Goal: Transaction & Acquisition: Purchase product/service

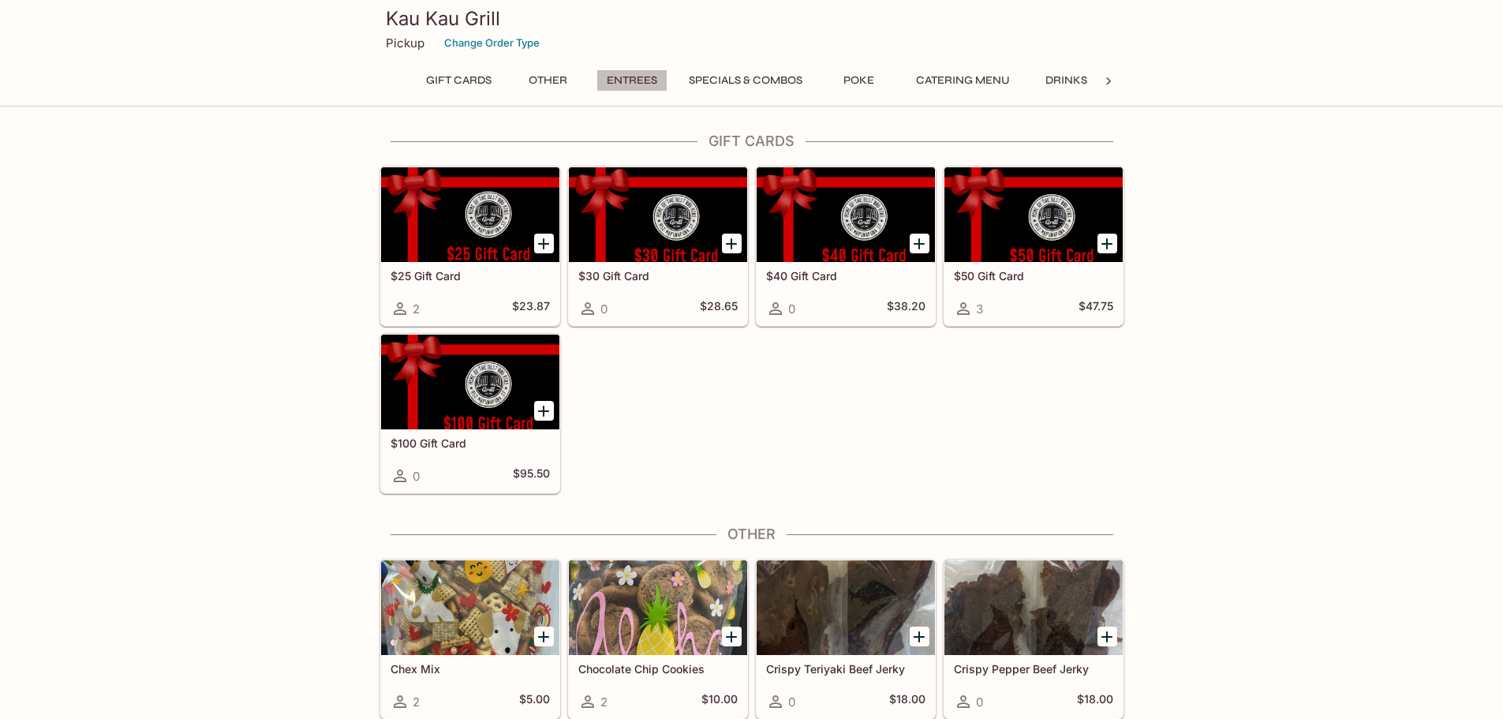
click at [621, 76] on button "Entrees" at bounding box center [631, 80] width 71 height 22
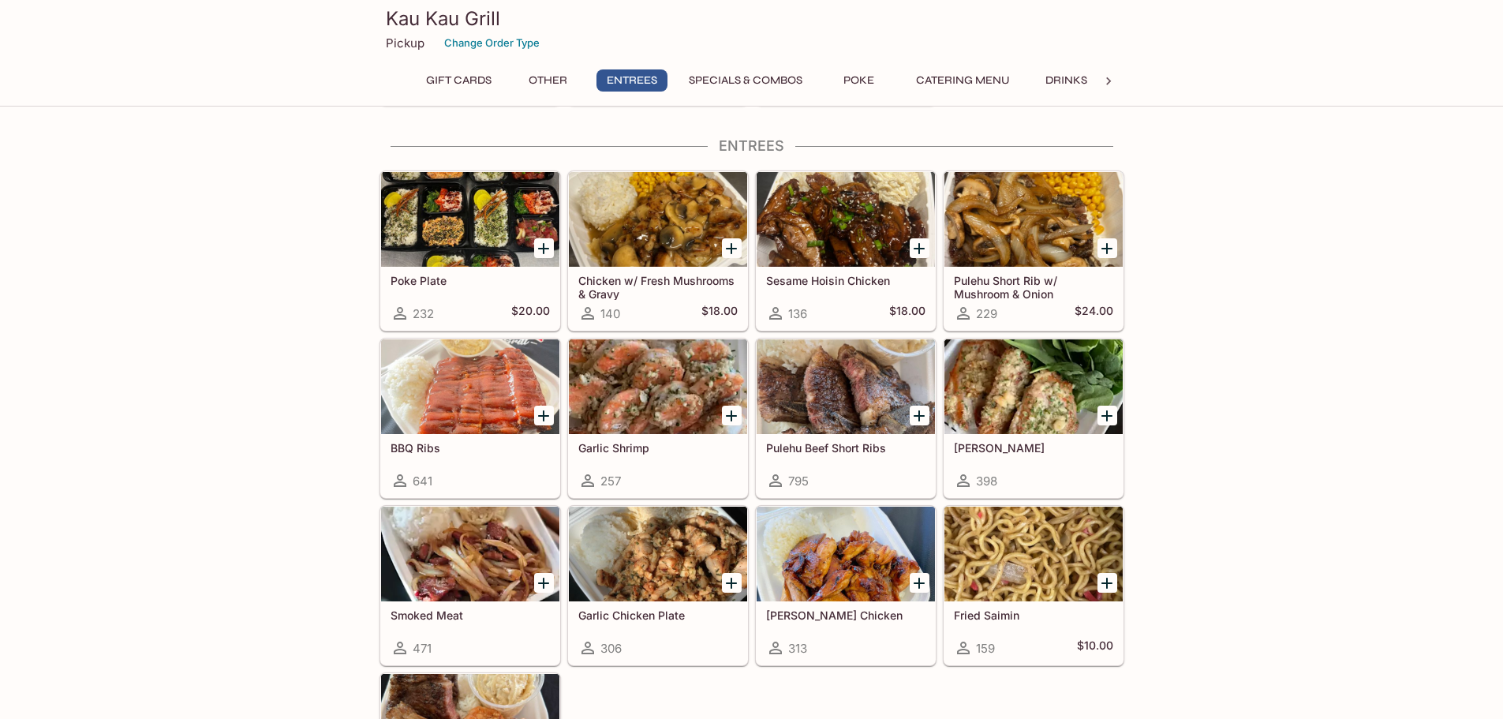
scroll to position [784, 0]
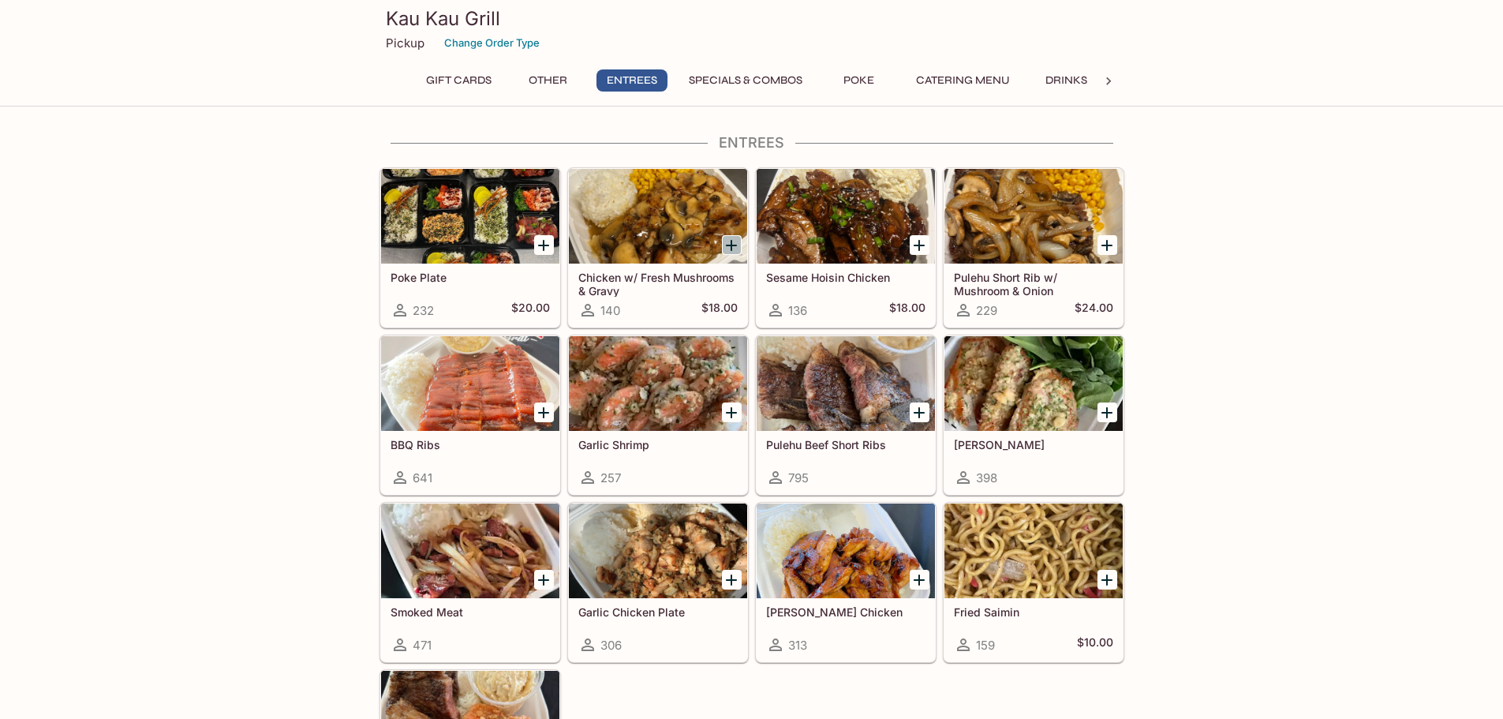
click at [734, 248] on icon "Add Chicken w/ Fresh Mushrooms & Gravy" at bounding box center [731, 245] width 19 height 19
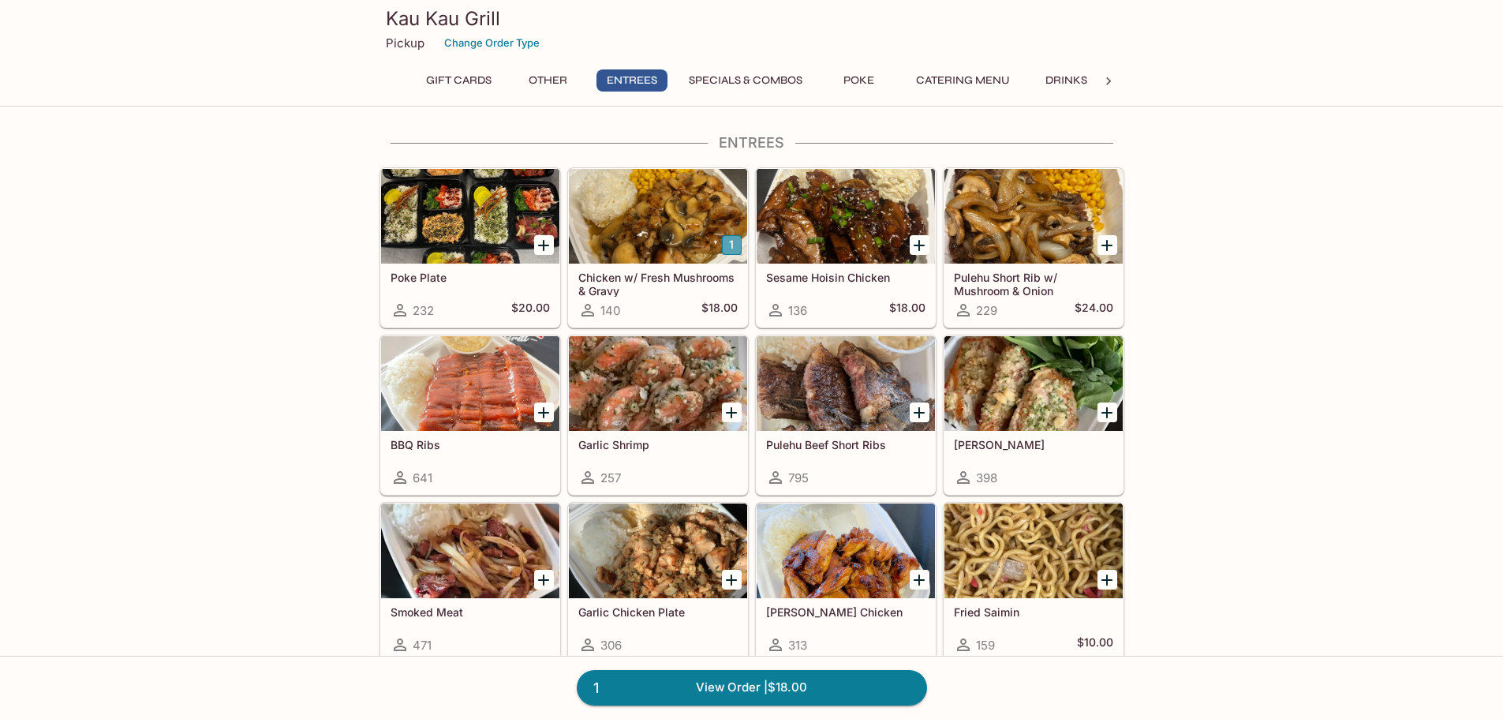
click at [730, 241] on button "1" at bounding box center [732, 245] width 20 height 20
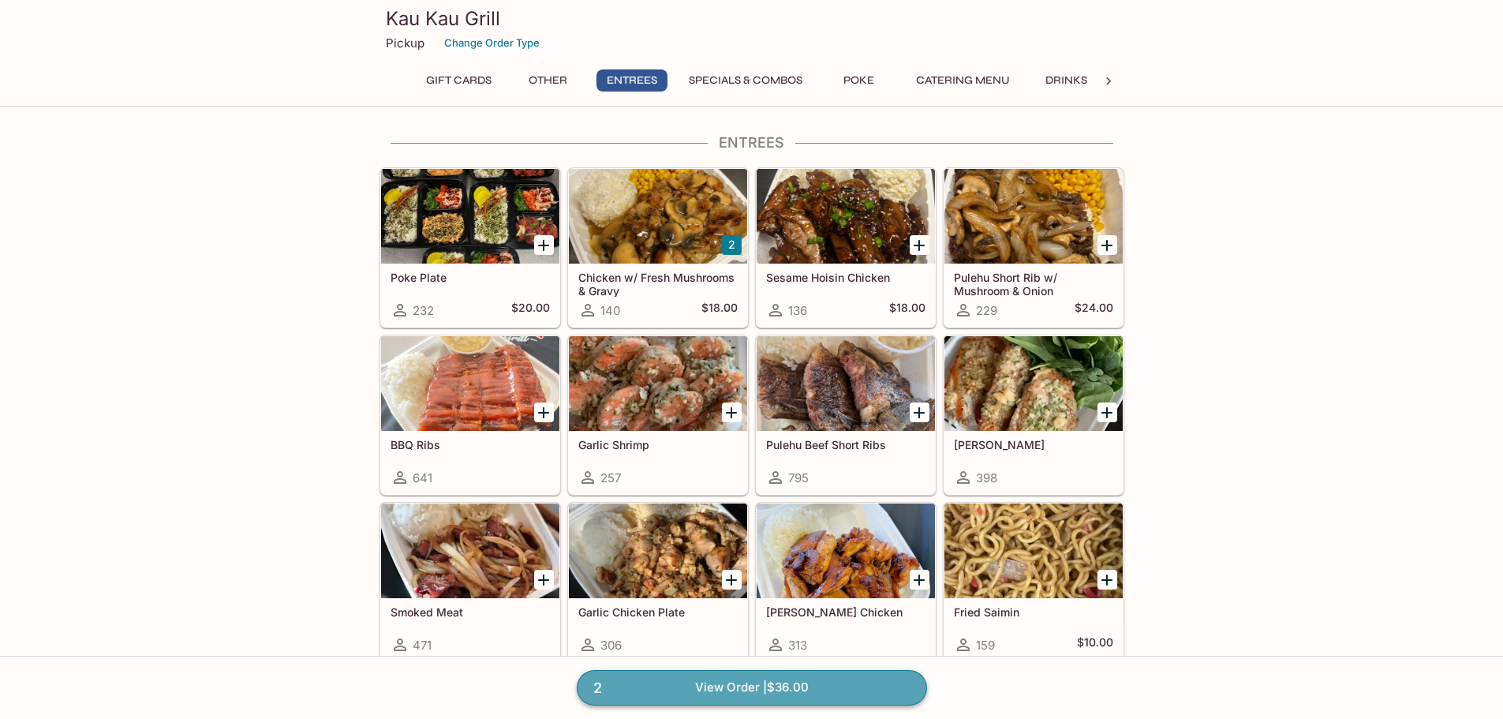
click at [727, 683] on link "2 View Order | $36.00" at bounding box center [752, 687] width 350 height 35
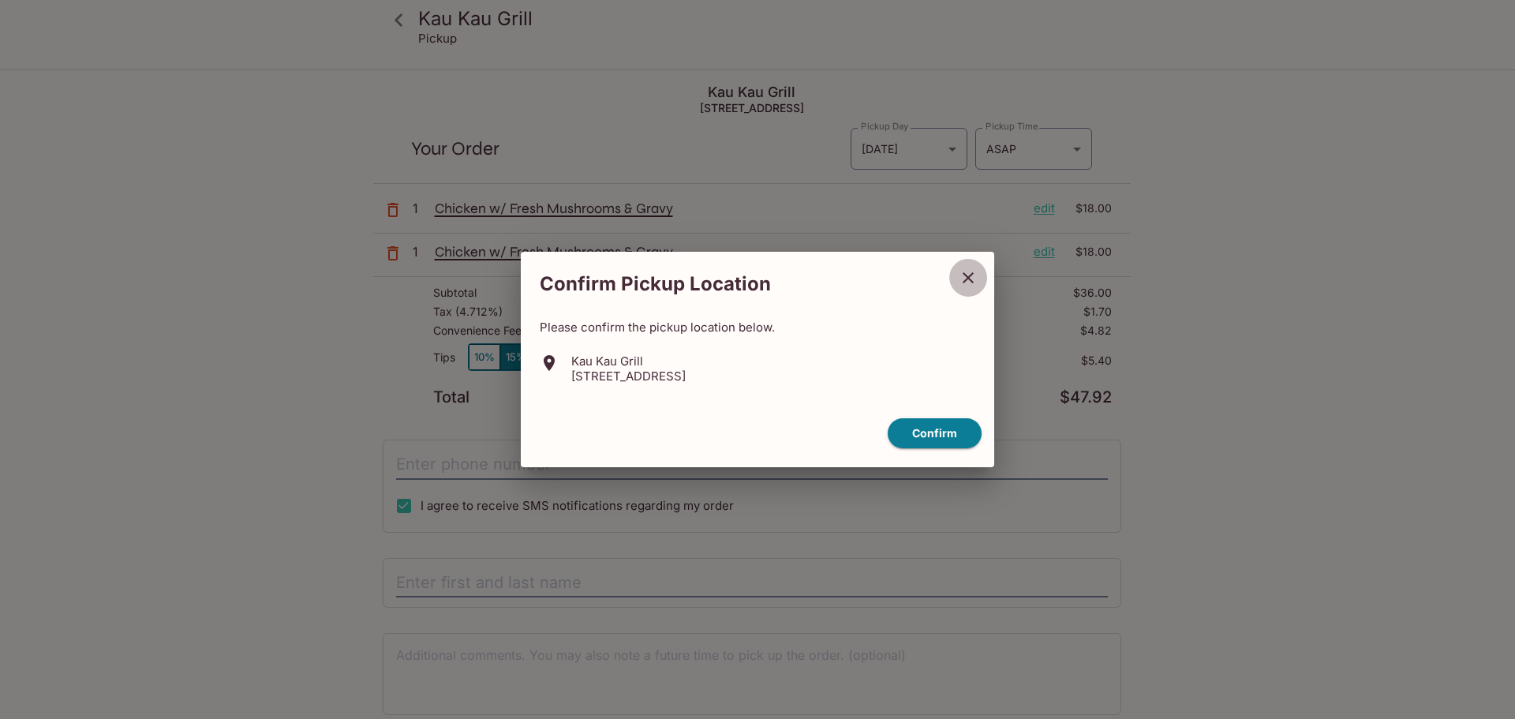
click at [975, 272] on icon "close" at bounding box center [967, 277] width 19 height 19
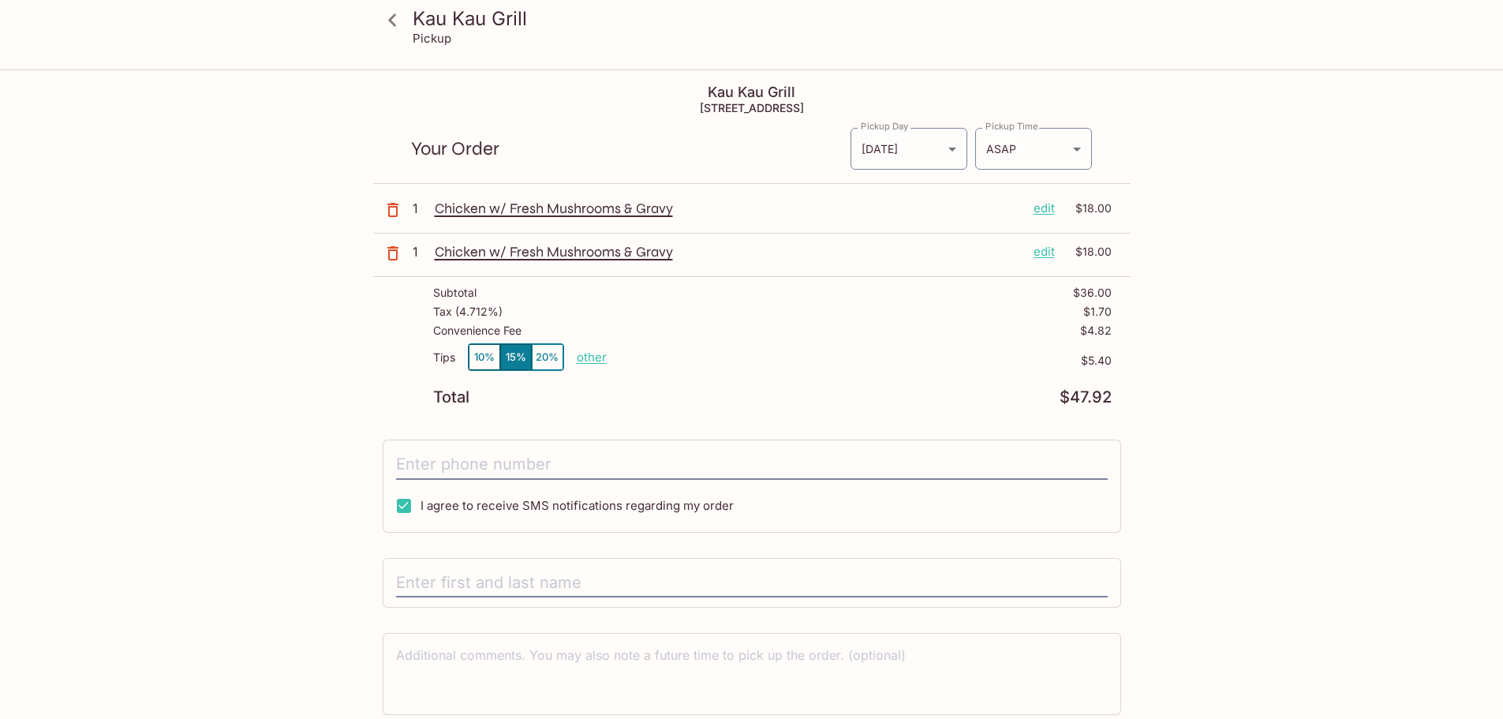
click at [1040, 205] on p "edit" at bounding box center [1043, 208] width 21 height 17
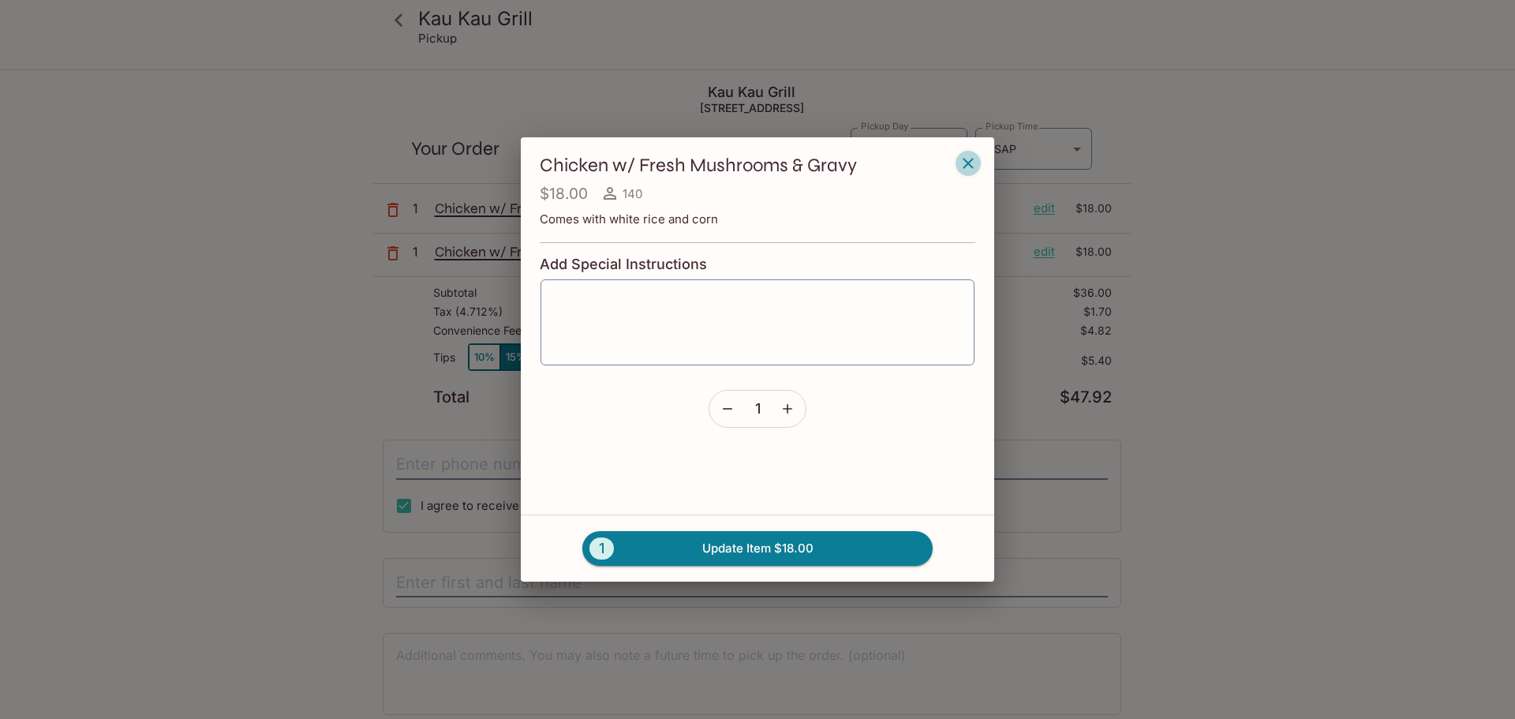
drag, startPoint x: 961, startPoint y: 163, endPoint x: 448, endPoint y: 259, distance: 521.6
click at [955, 163] on button "button" at bounding box center [968, 163] width 27 height 27
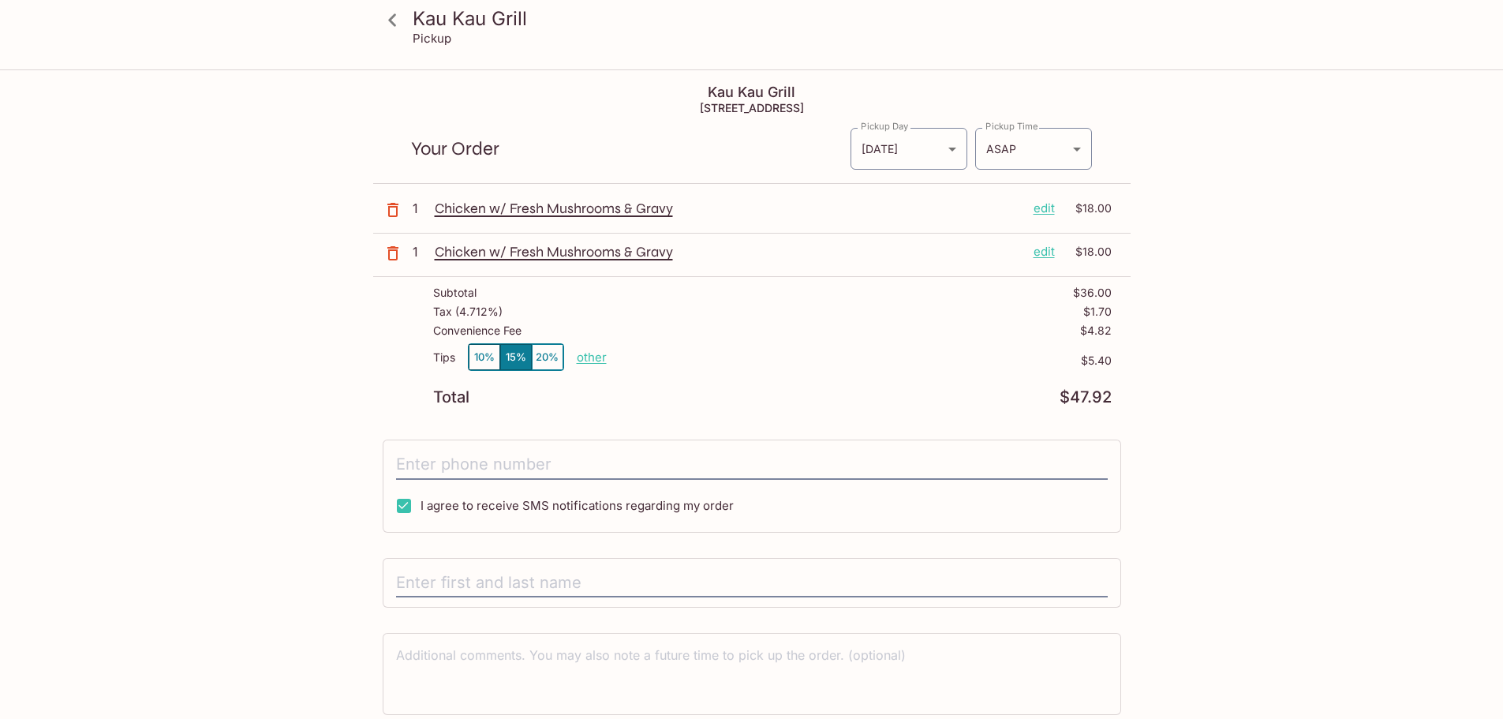
click at [383, 207] on button "button" at bounding box center [392, 209] width 39 height 39
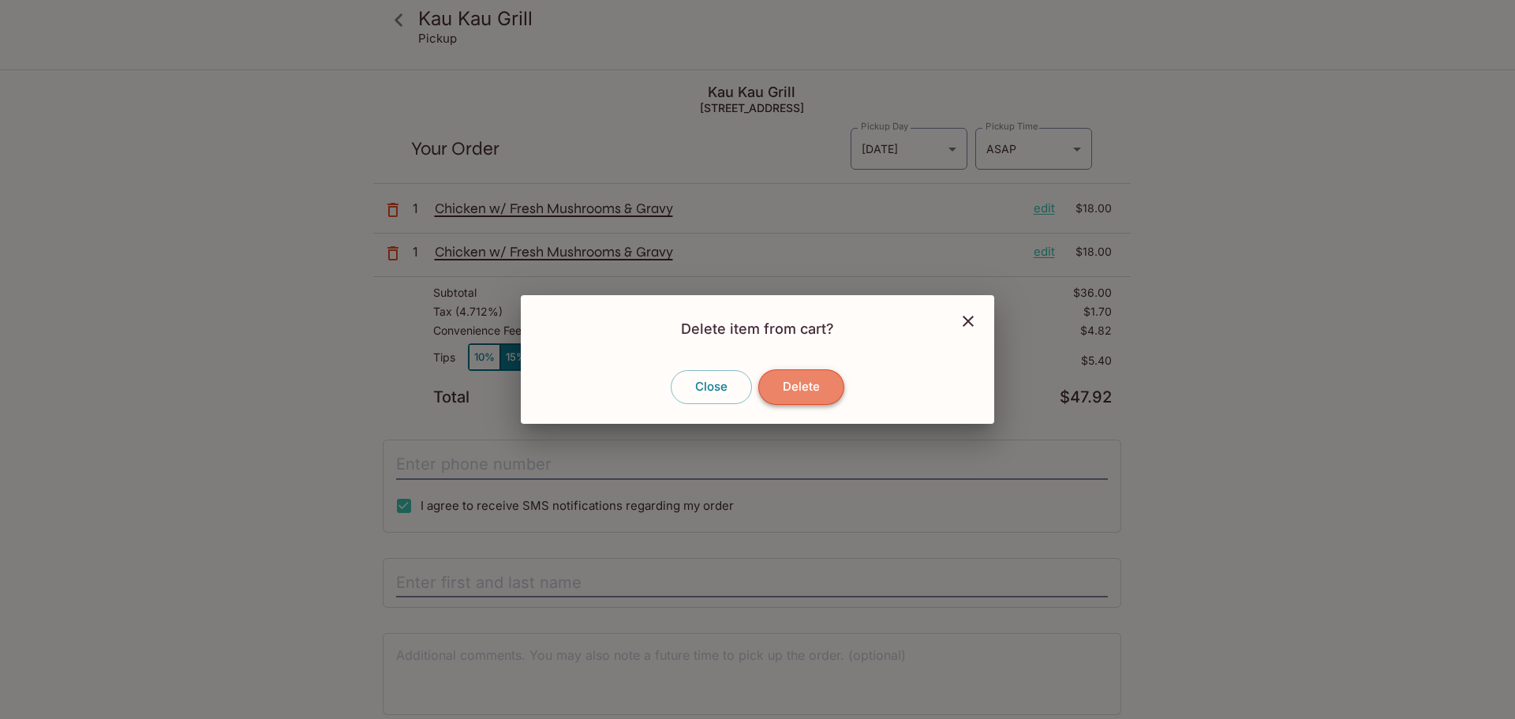
click at [811, 387] on button "Delete" at bounding box center [801, 386] width 86 height 35
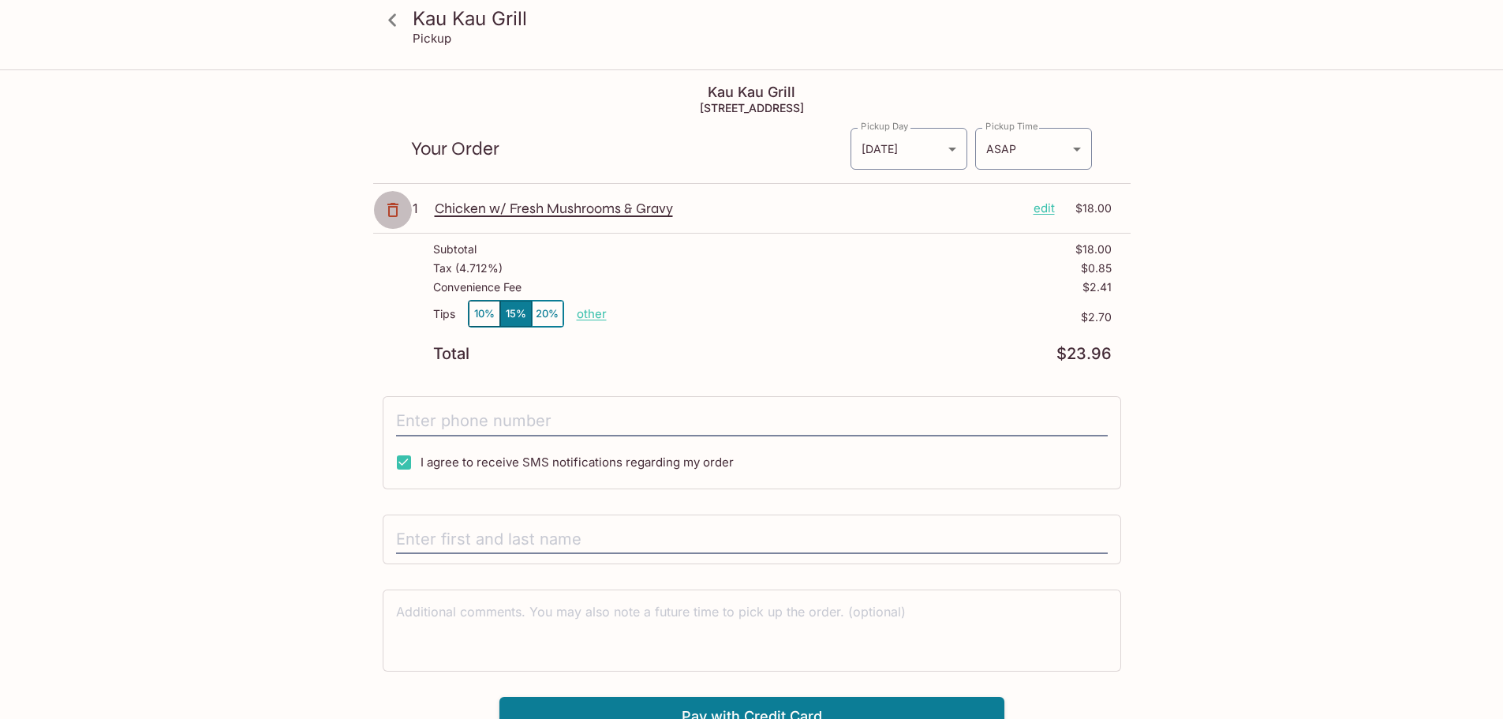
click at [388, 205] on icon "button" at bounding box center [392, 210] width 11 height 14
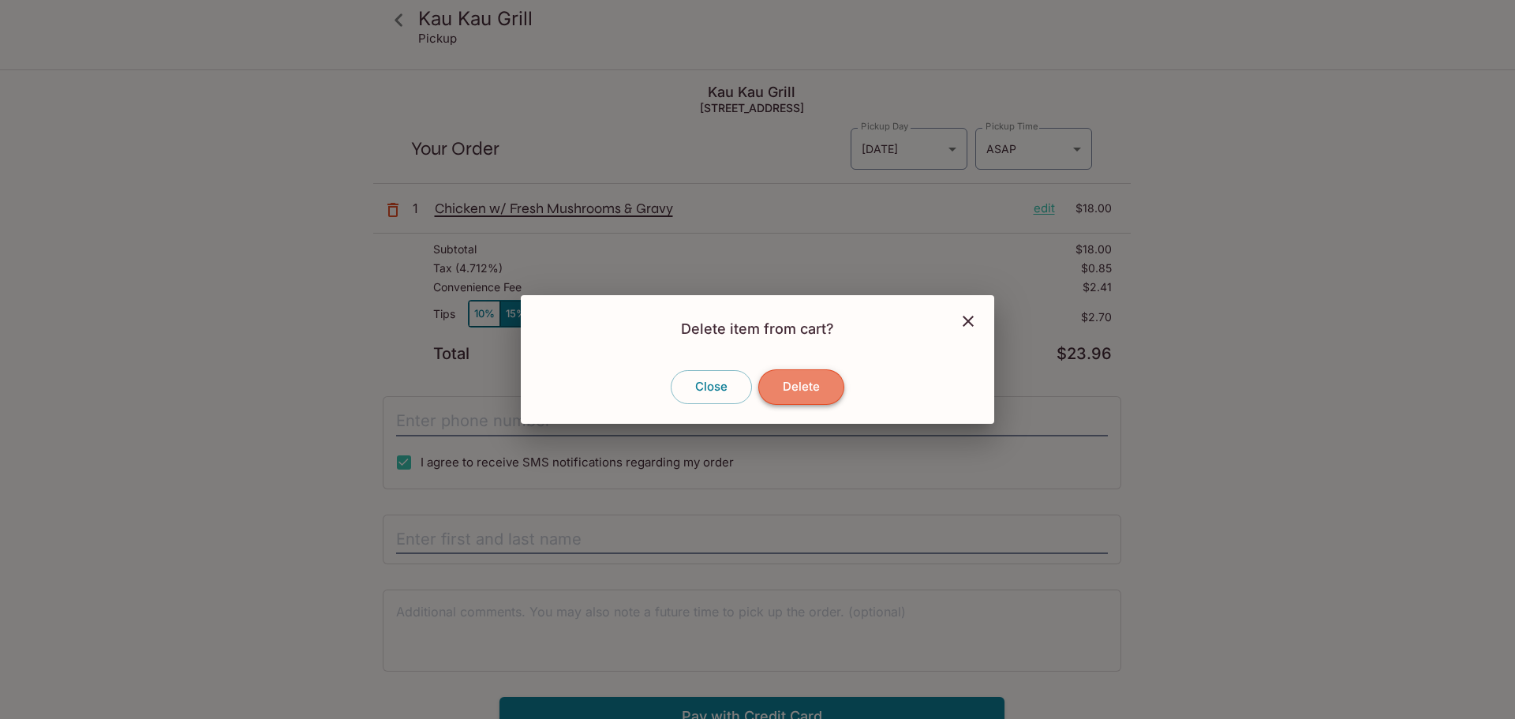
click at [790, 390] on button "Delete" at bounding box center [801, 386] width 86 height 35
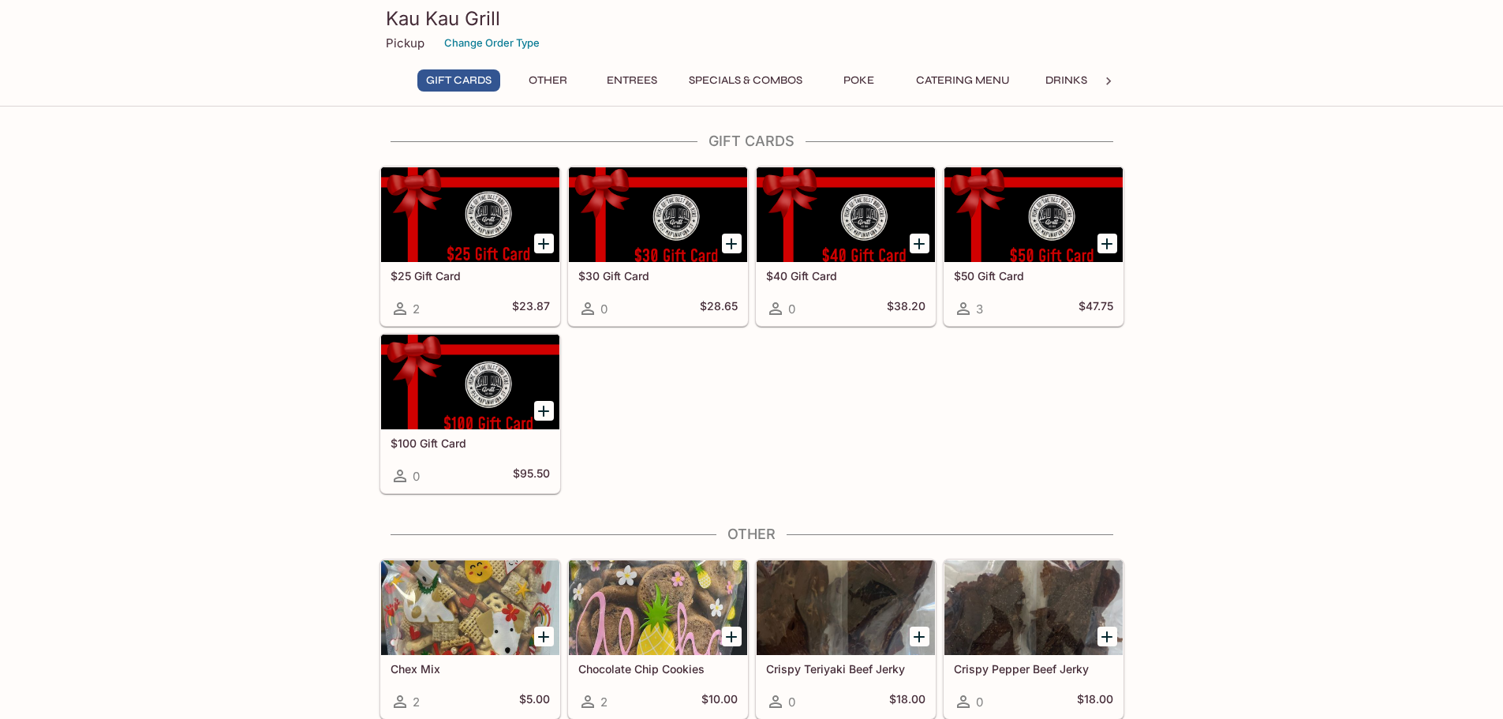
click at [647, 77] on button "Entrees" at bounding box center [631, 80] width 71 height 22
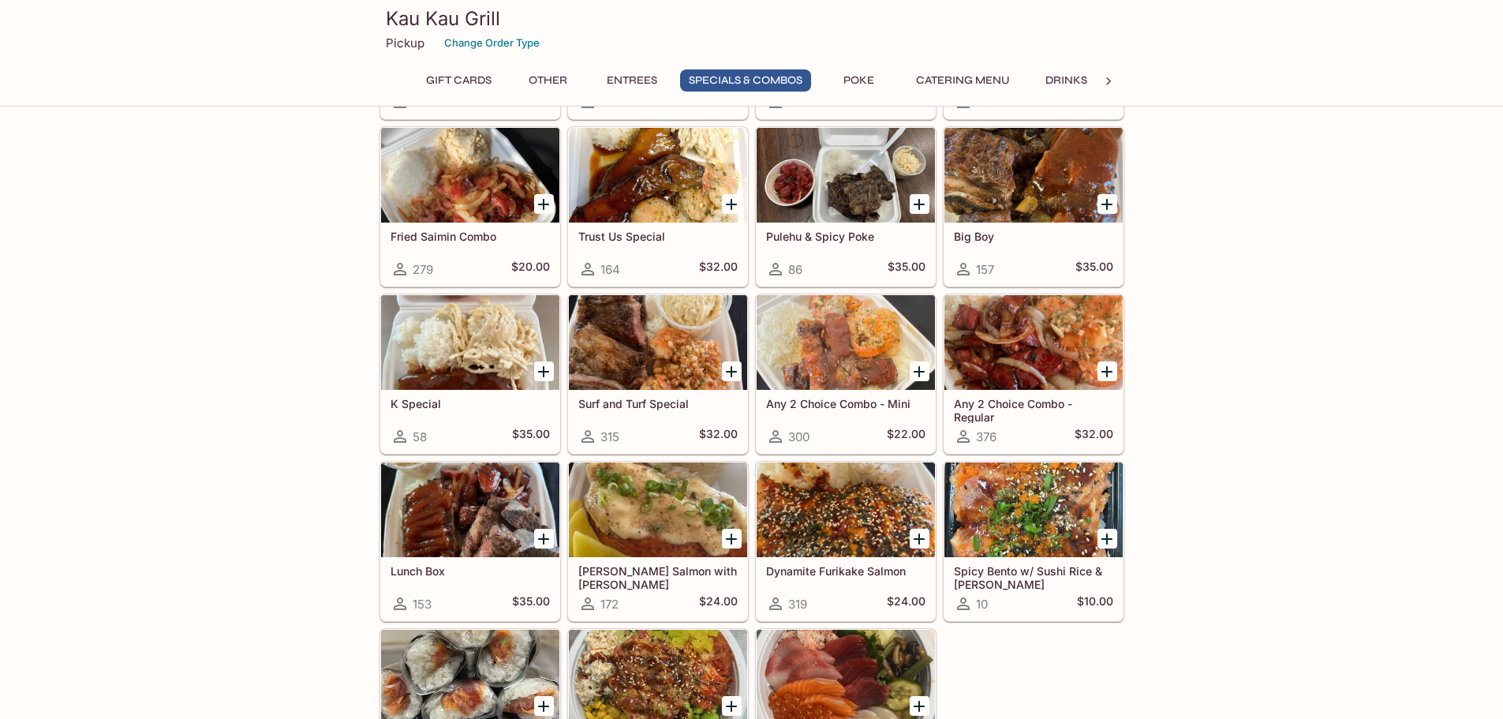
scroll to position [1716, 0]
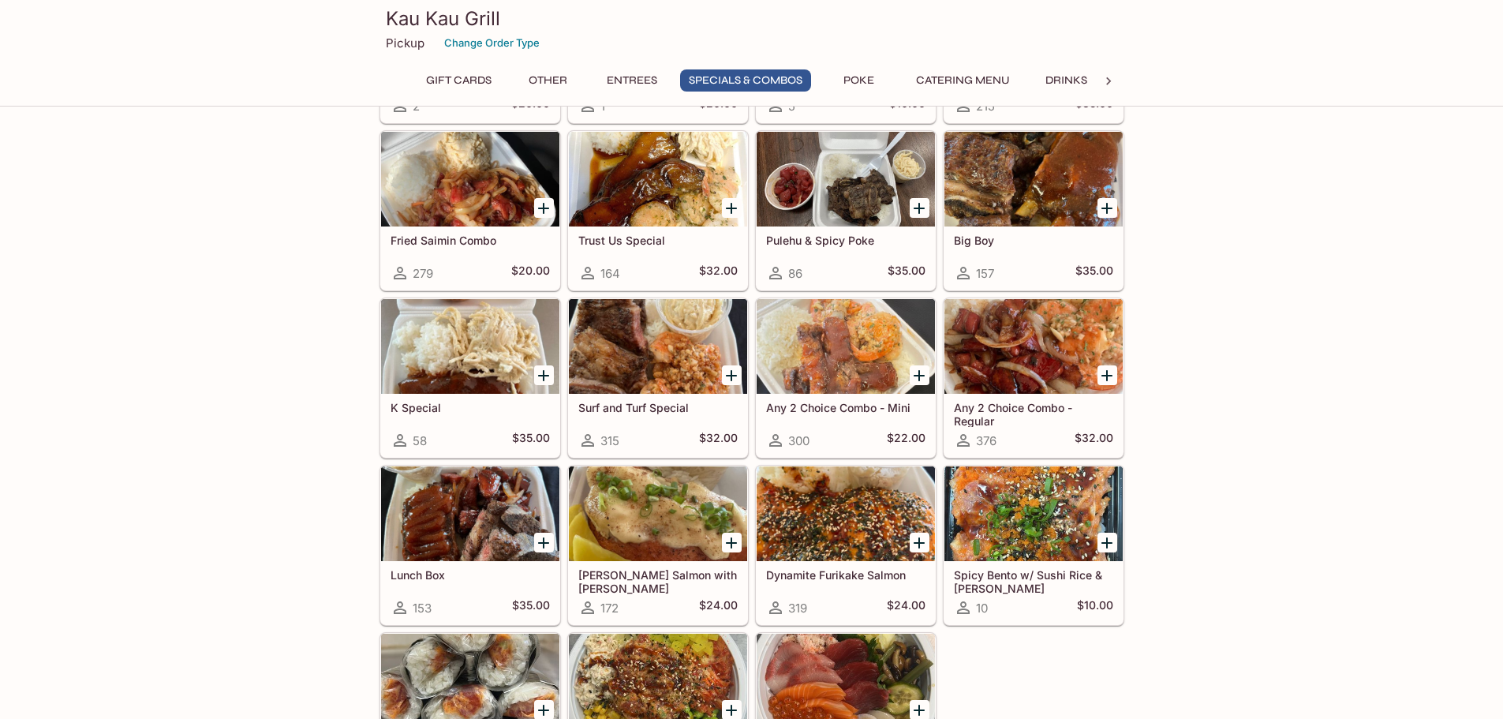
click at [473, 349] on div at bounding box center [470, 346] width 178 height 95
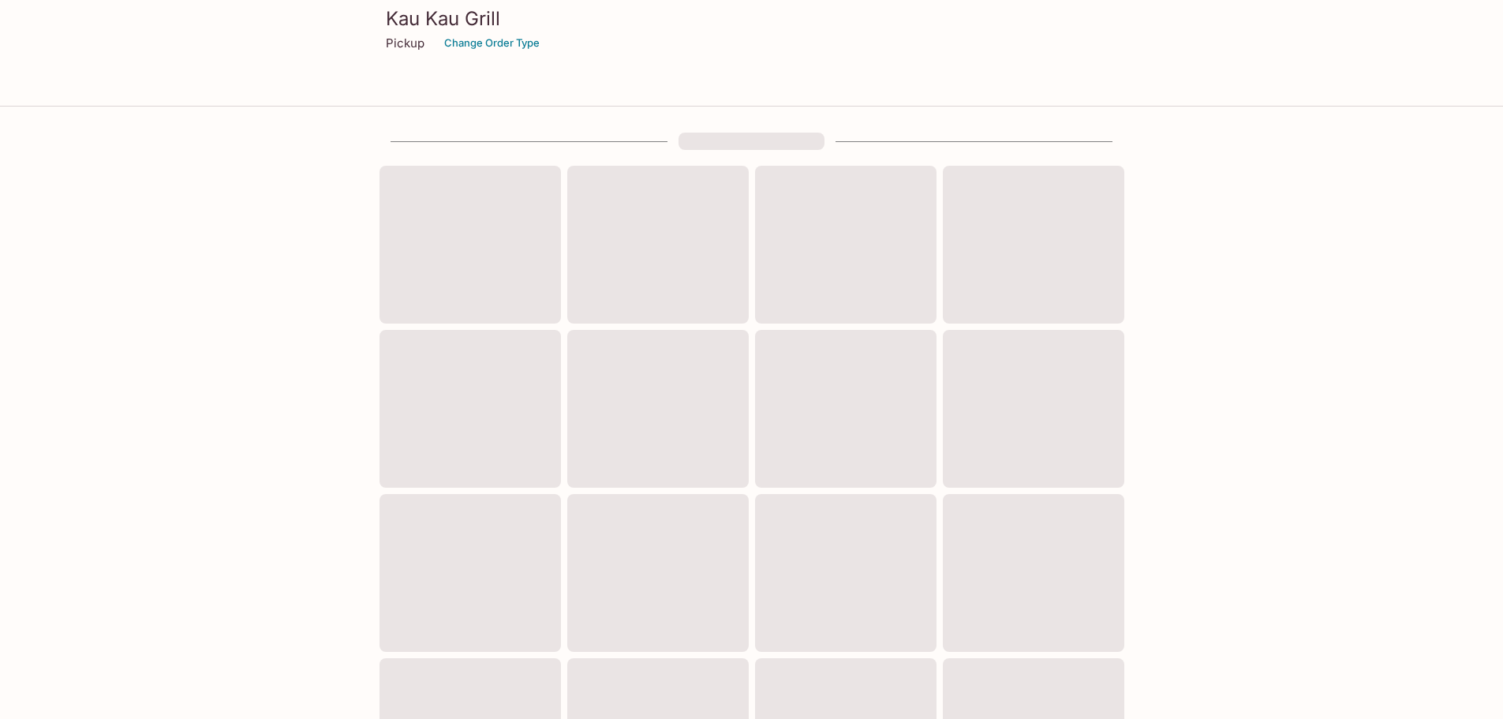
scroll to position [425, 0]
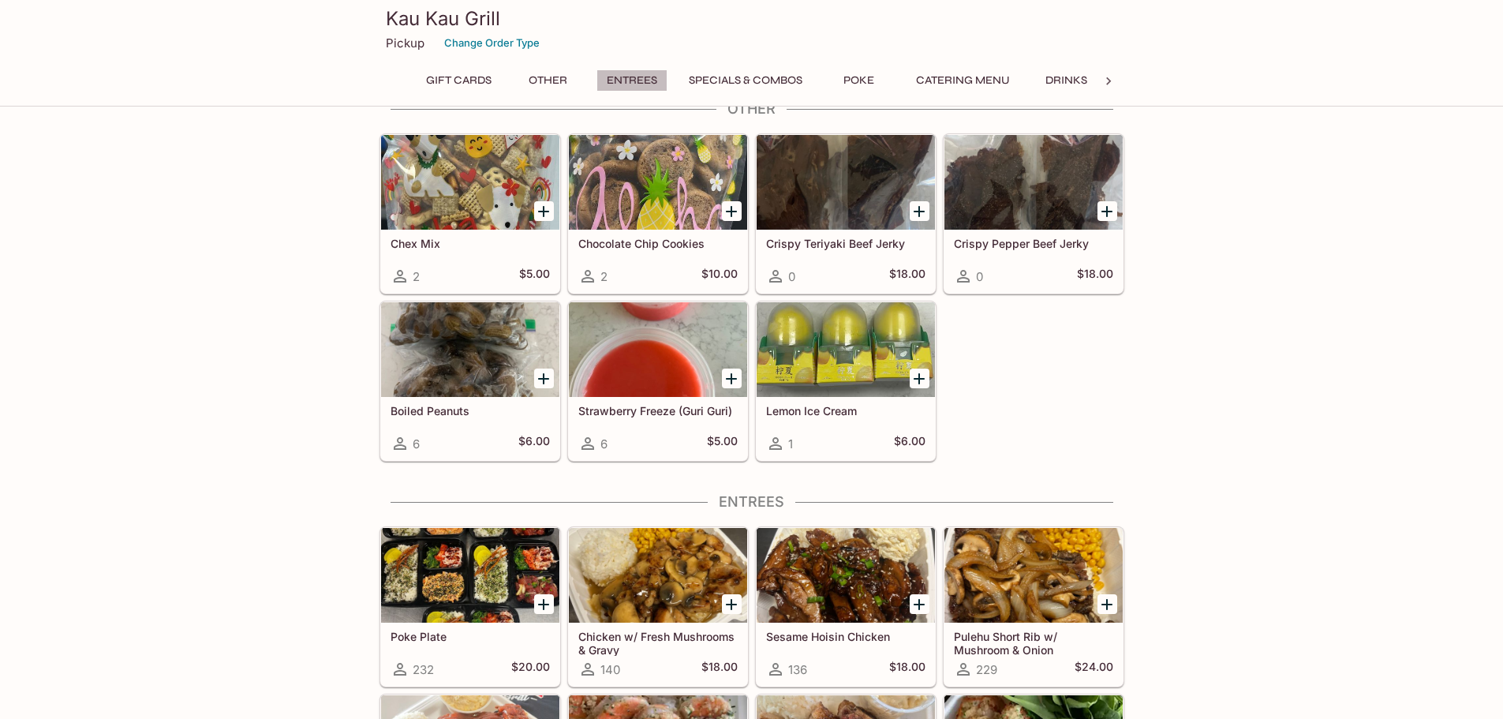
click at [640, 79] on button "Entrees" at bounding box center [631, 80] width 71 height 22
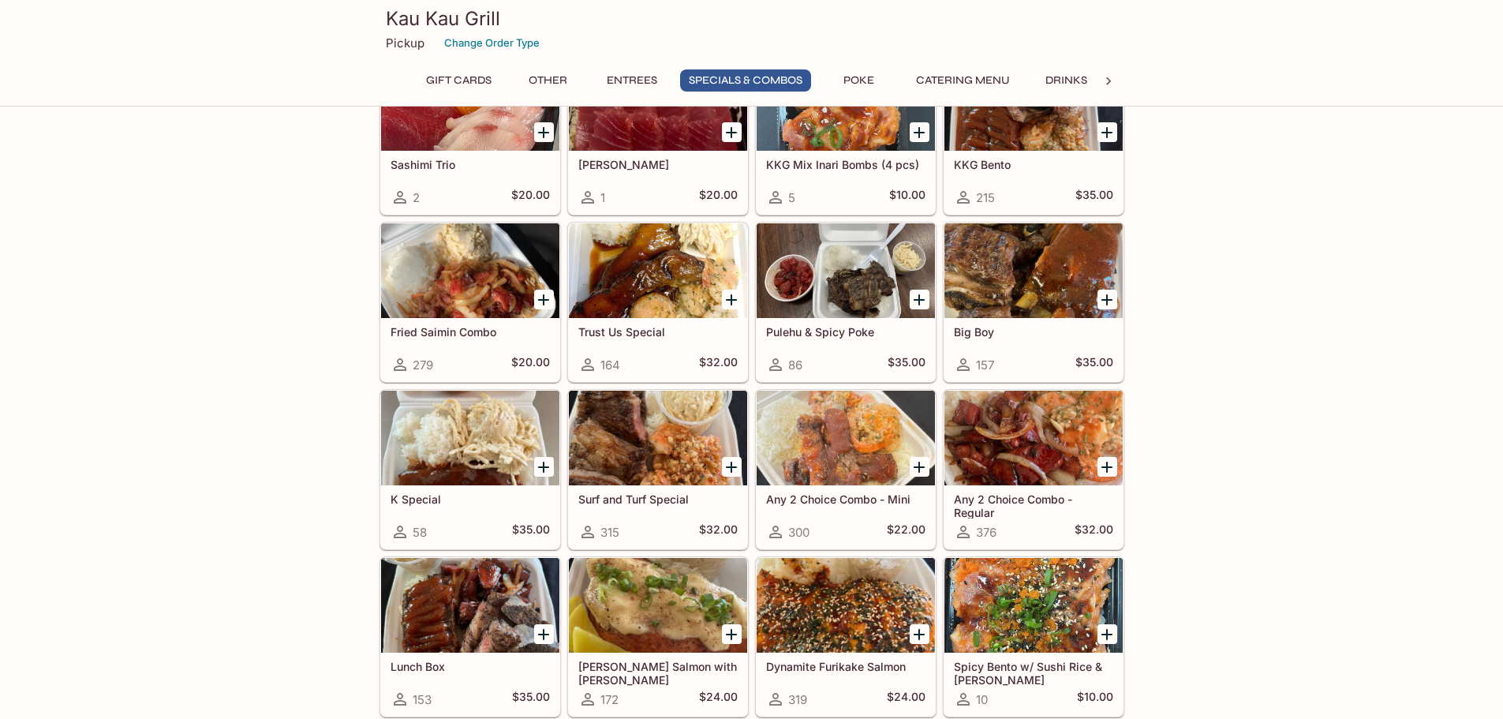
scroll to position [1652, 0]
